Goal: Find contact information: Obtain details needed to contact an individual or organization

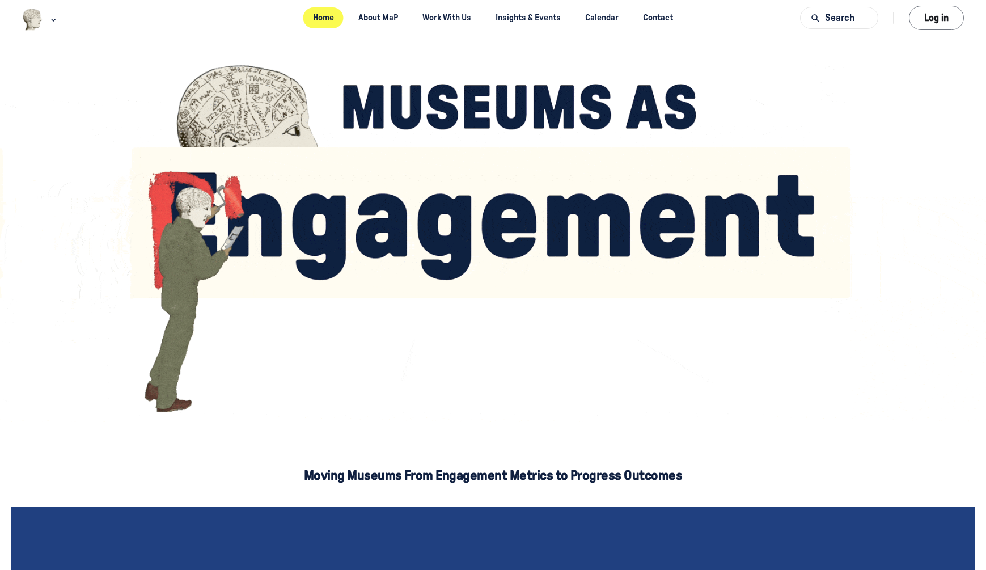
click at [329, 20] on link "Home" at bounding box center [323, 17] width 41 height 21
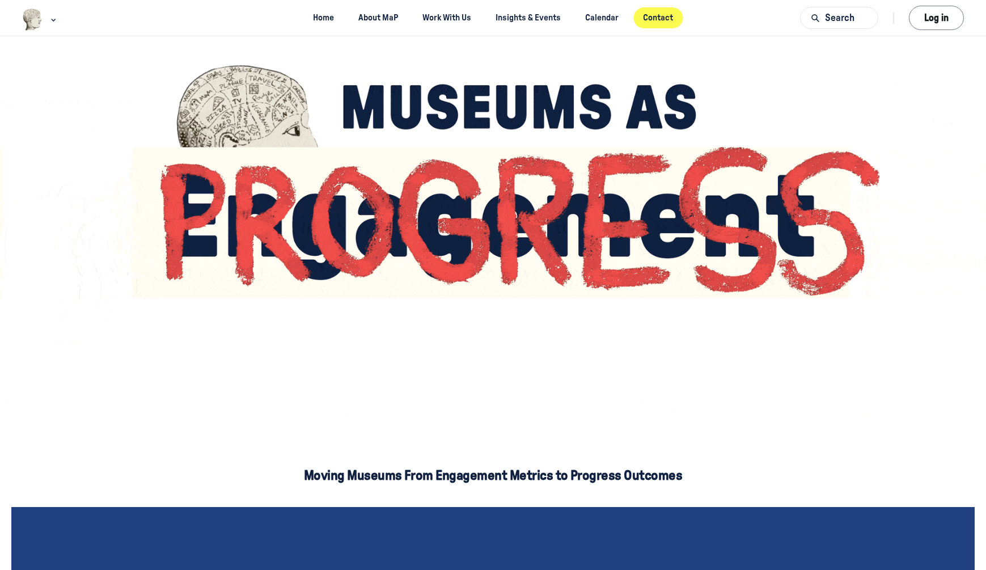
click at [651, 13] on link "Contact" at bounding box center [658, 17] width 50 height 21
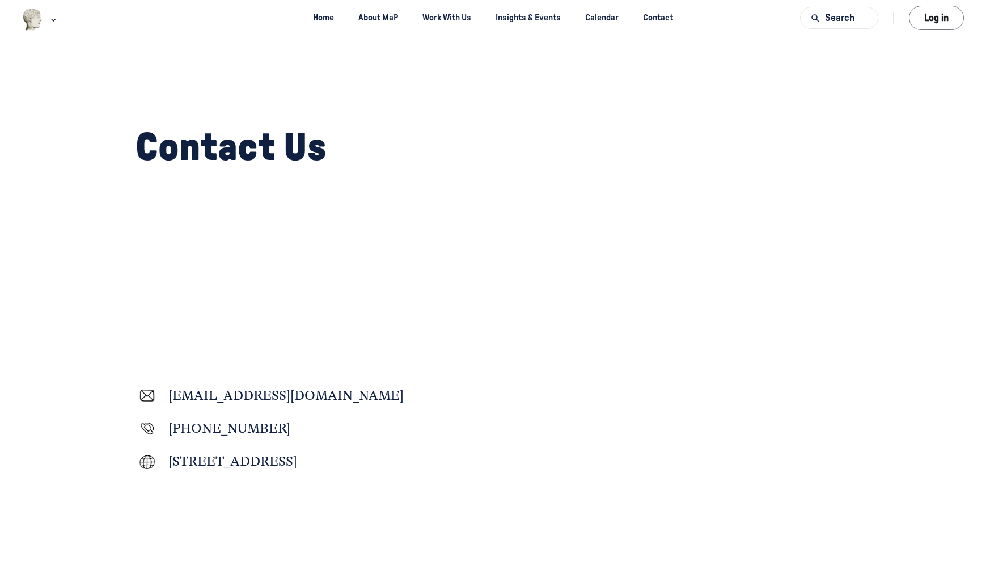
drag, startPoint x: 288, startPoint y: 460, endPoint x: 244, endPoint y: 456, distance: 44.9
click at [244, 456] on span "240 Main St., Box 678 Northport, NY 11768" at bounding box center [232, 460] width 129 height 15
copy span "Box 678"
